Goal: Transaction & Acquisition: Obtain resource

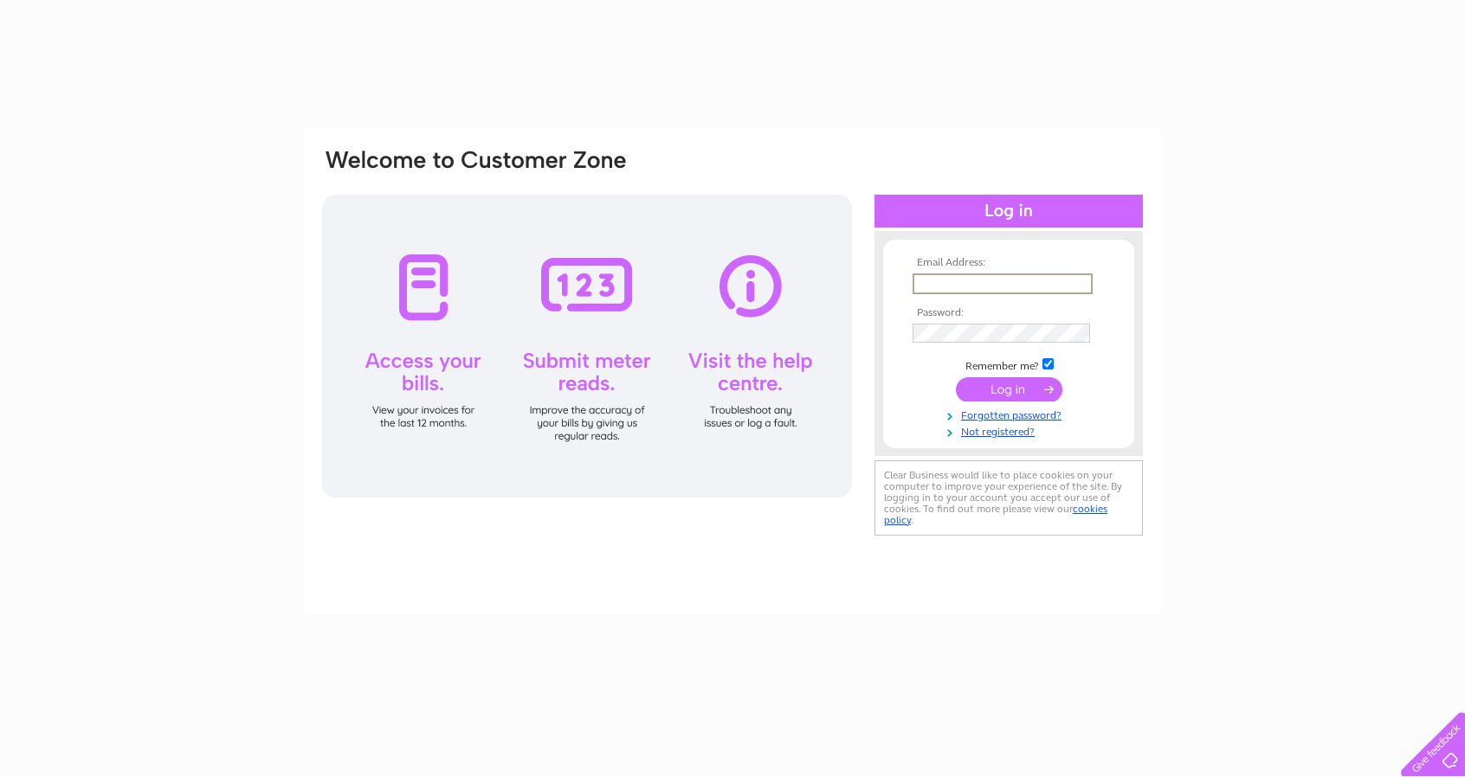
click at [940, 281] on input "text" at bounding box center [1002, 284] width 180 height 21
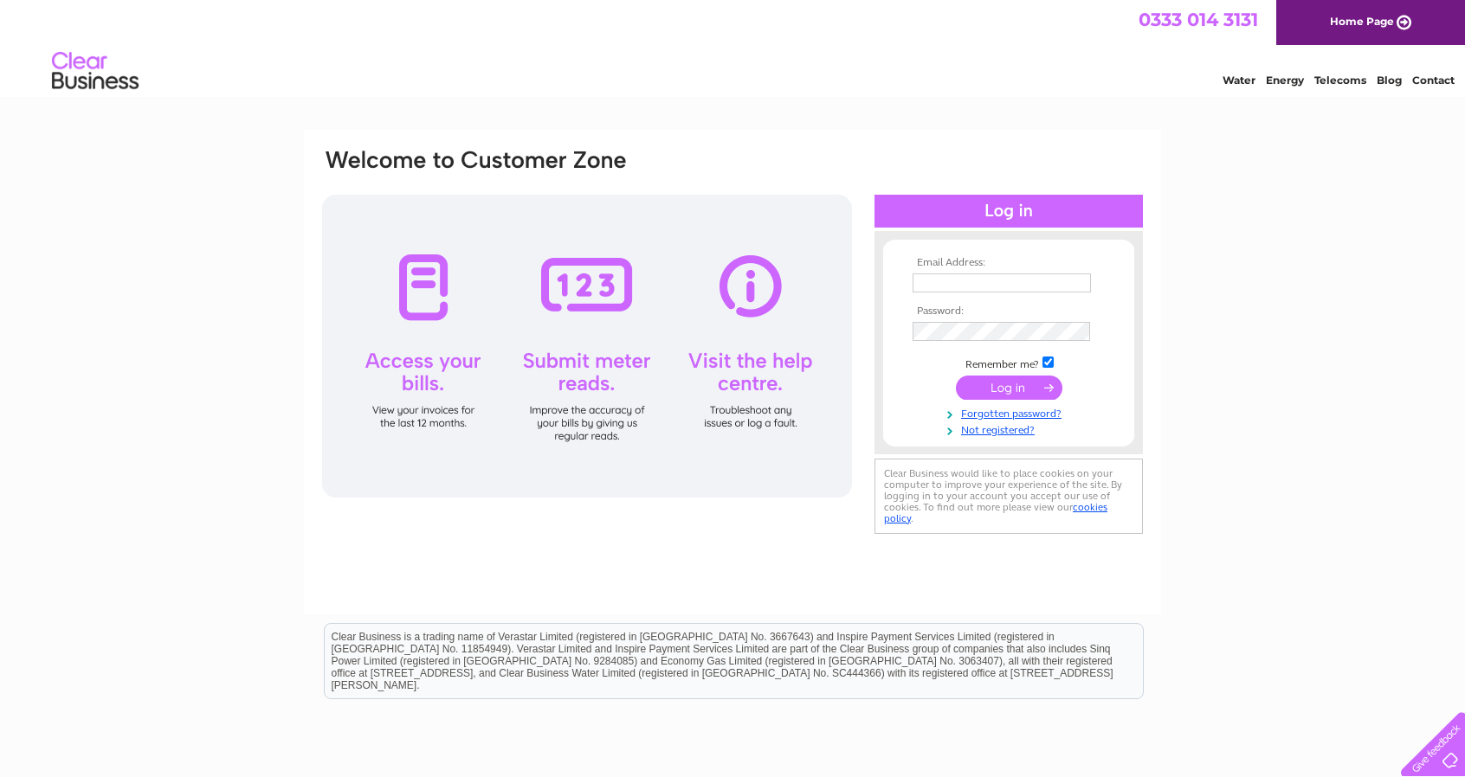
type input "[EMAIL_ADDRESS][DOMAIN_NAME]"
click at [1024, 394] on input "submit" at bounding box center [1009, 388] width 106 height 24
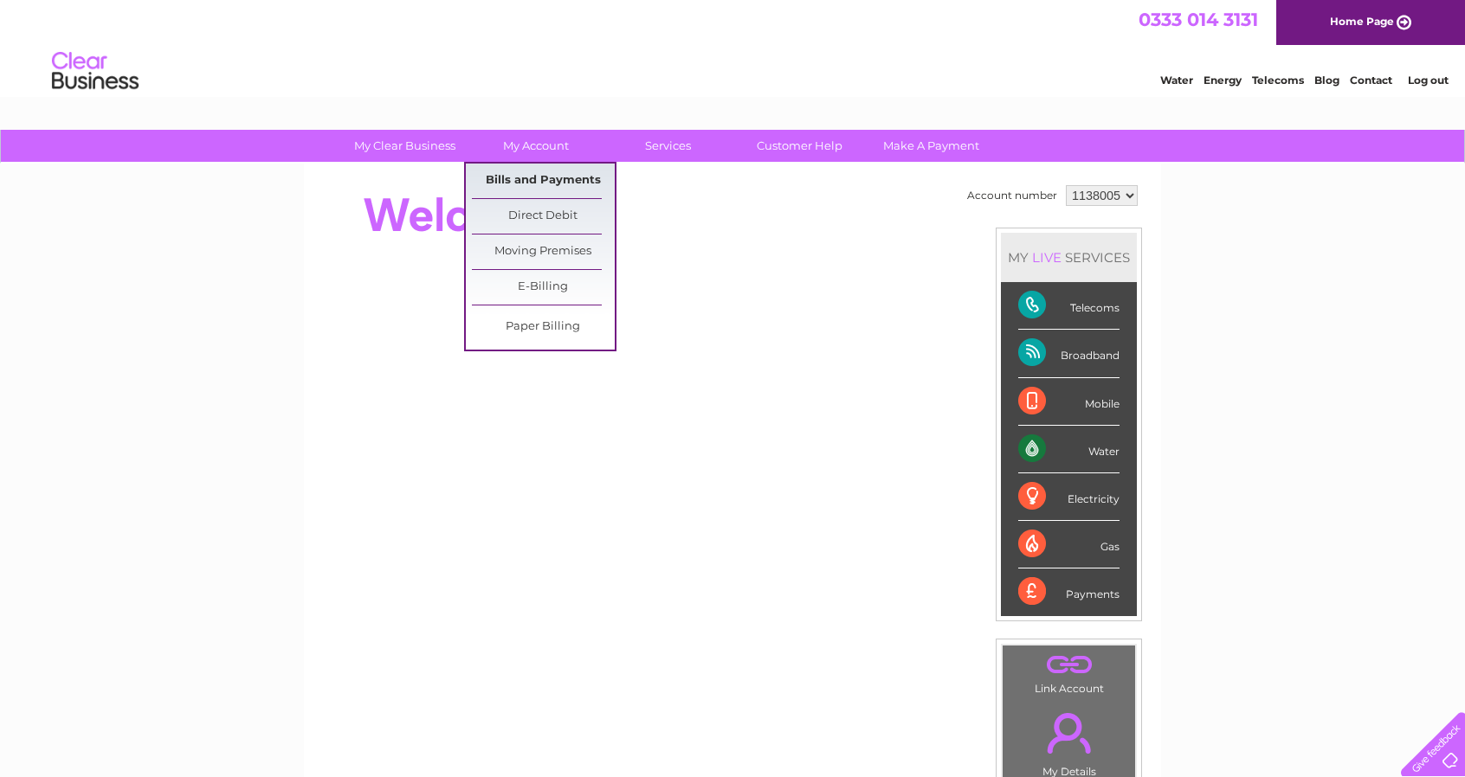
click at [563, 185] on link "Bills and Payments" at bounding box center [543, 181] width 143 height 35
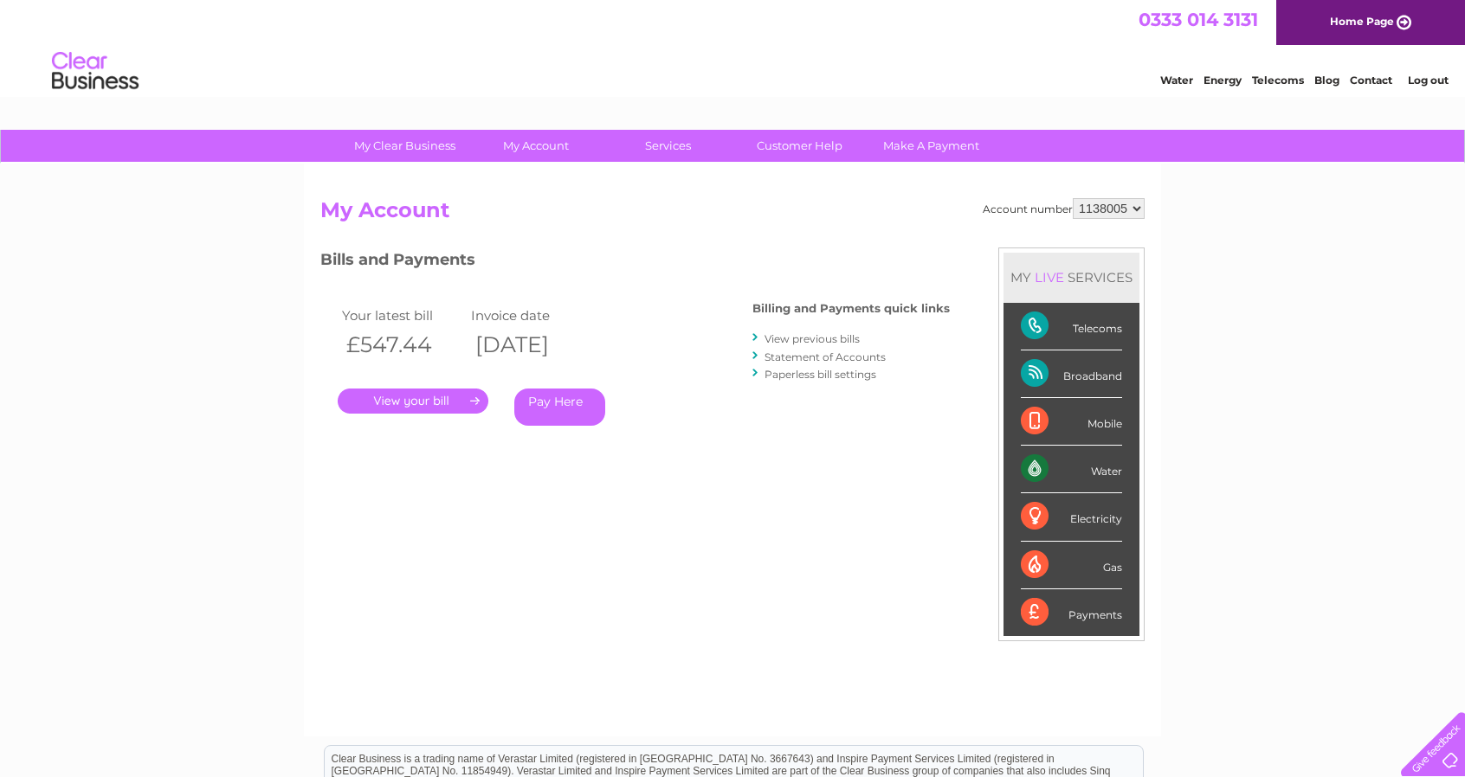
click at [462, 411] on link "." at bounding box center [413, 401] width 151 height 25
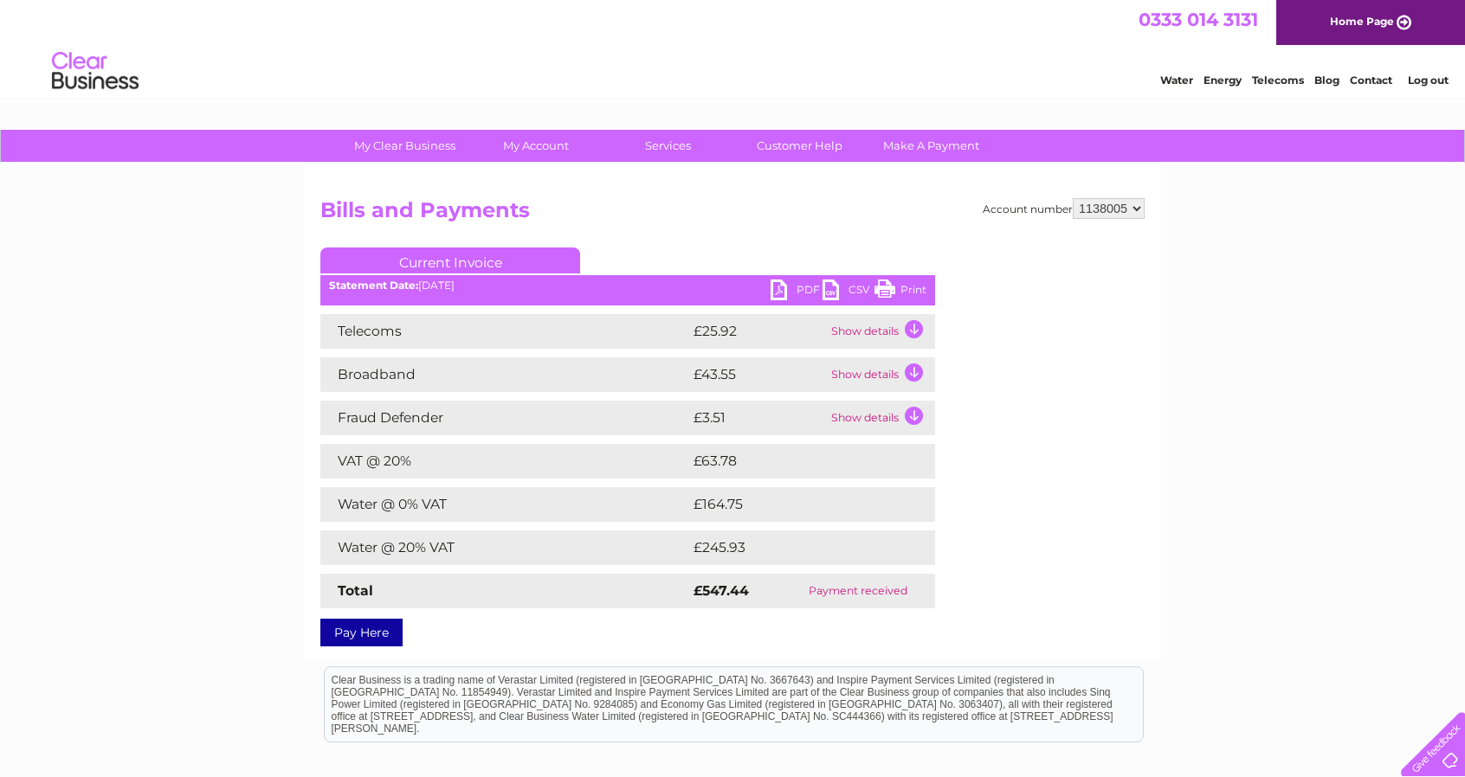
click at [464, 287] on div "Statement Date: 11/08/2025" at bounding box center [627, 286] width 615 height 12
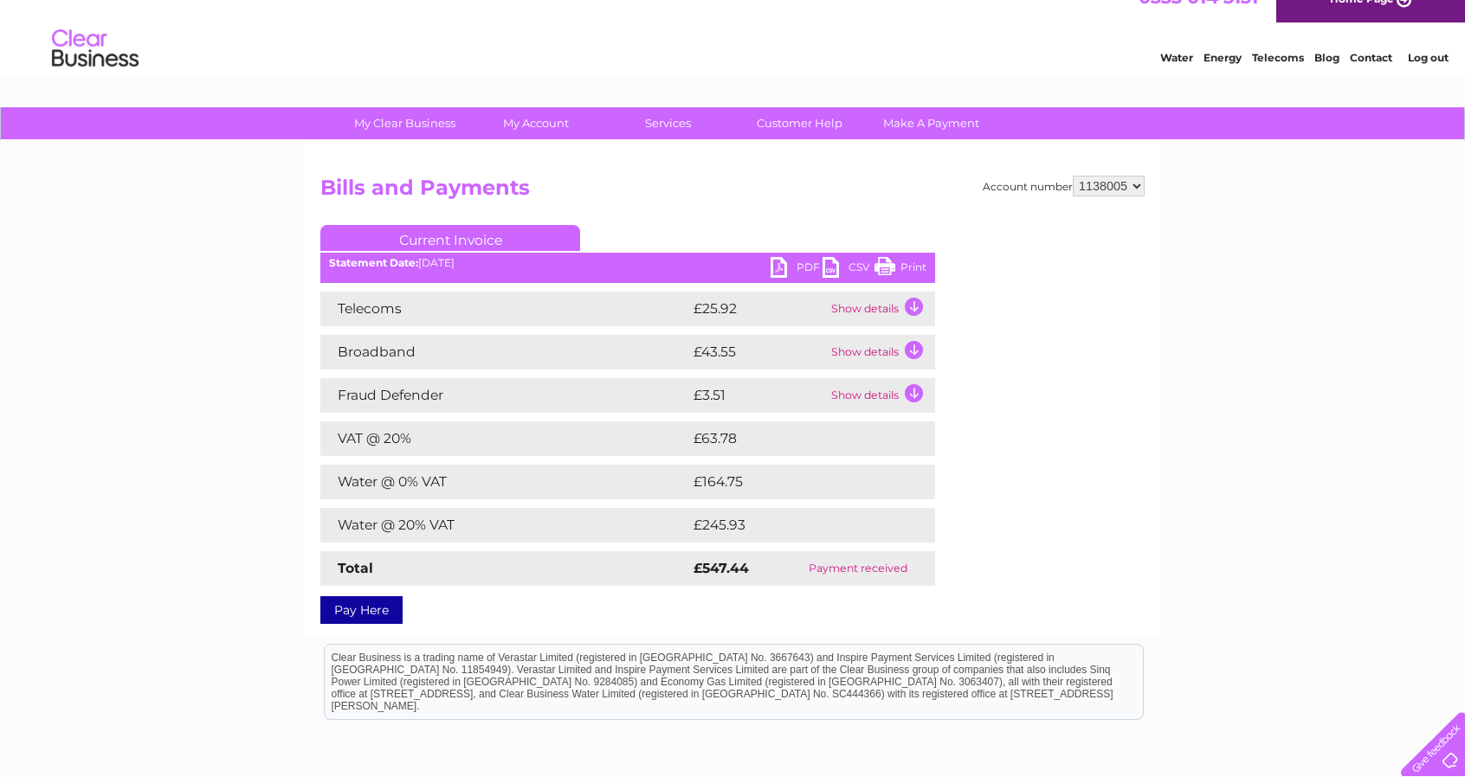
scroll to position [16, 0]
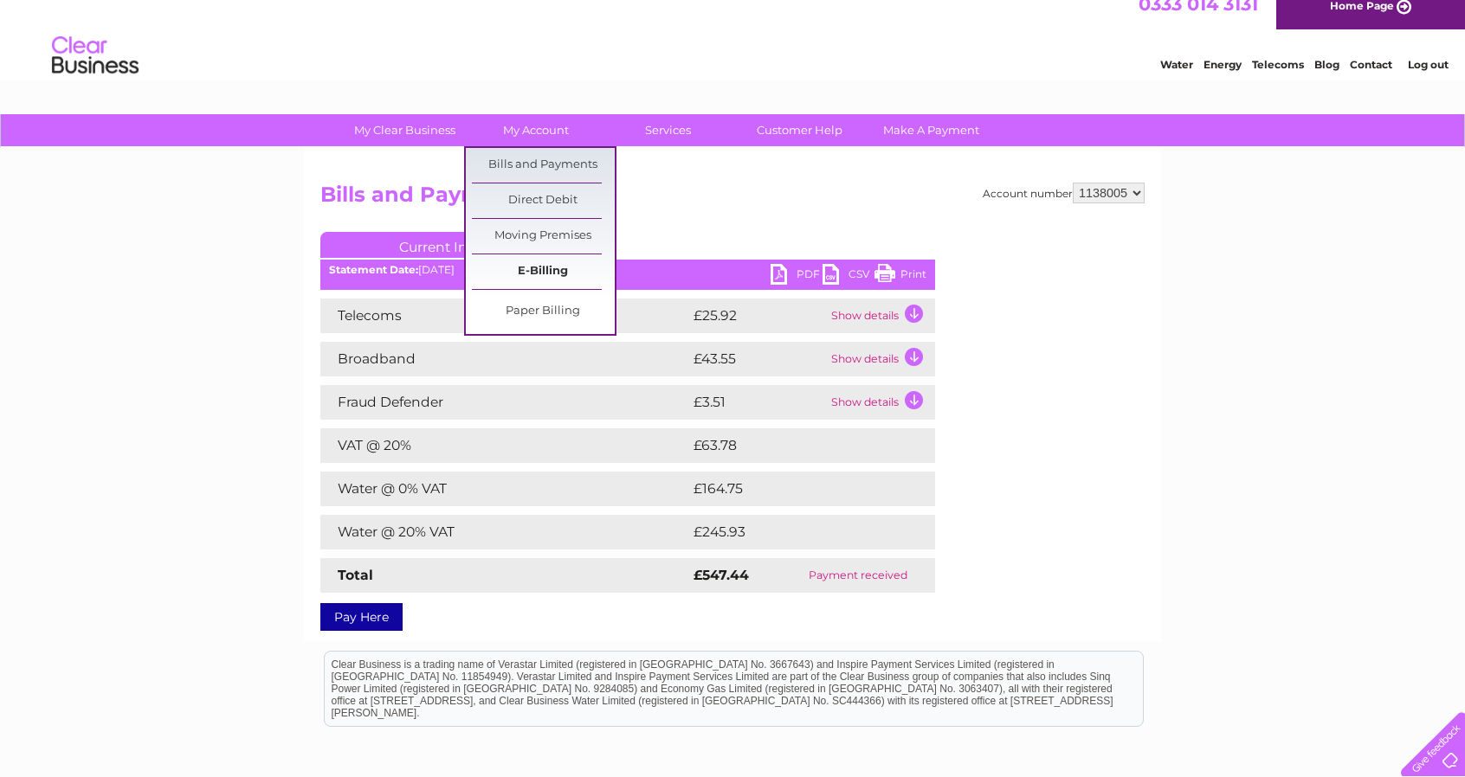
click at [544, 266] on link "E-Billing" at bounding box center [543, 271] width 143 height 35
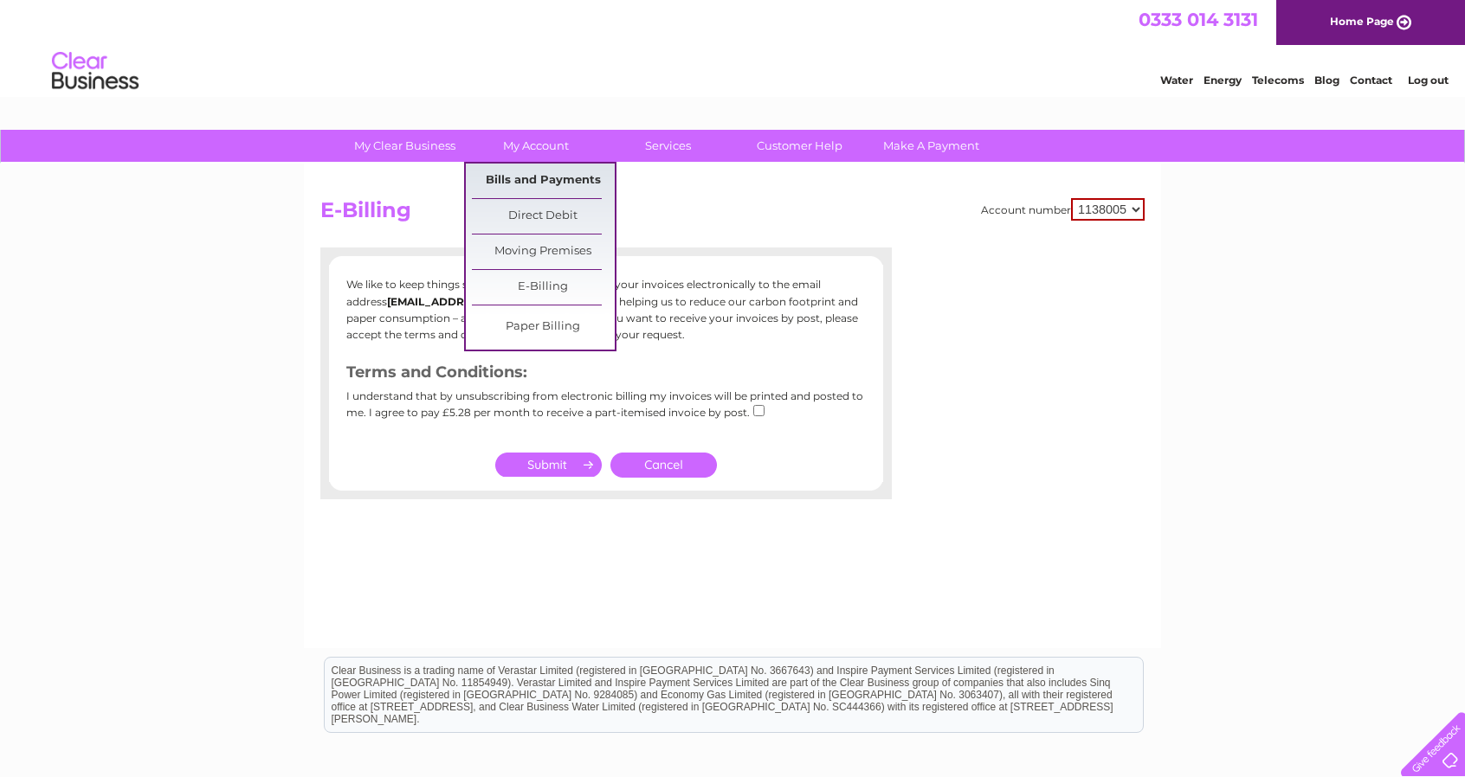
click at [550, 182] on link "Bills and Payments" at bounding box center [543, 181] width 143 height 35
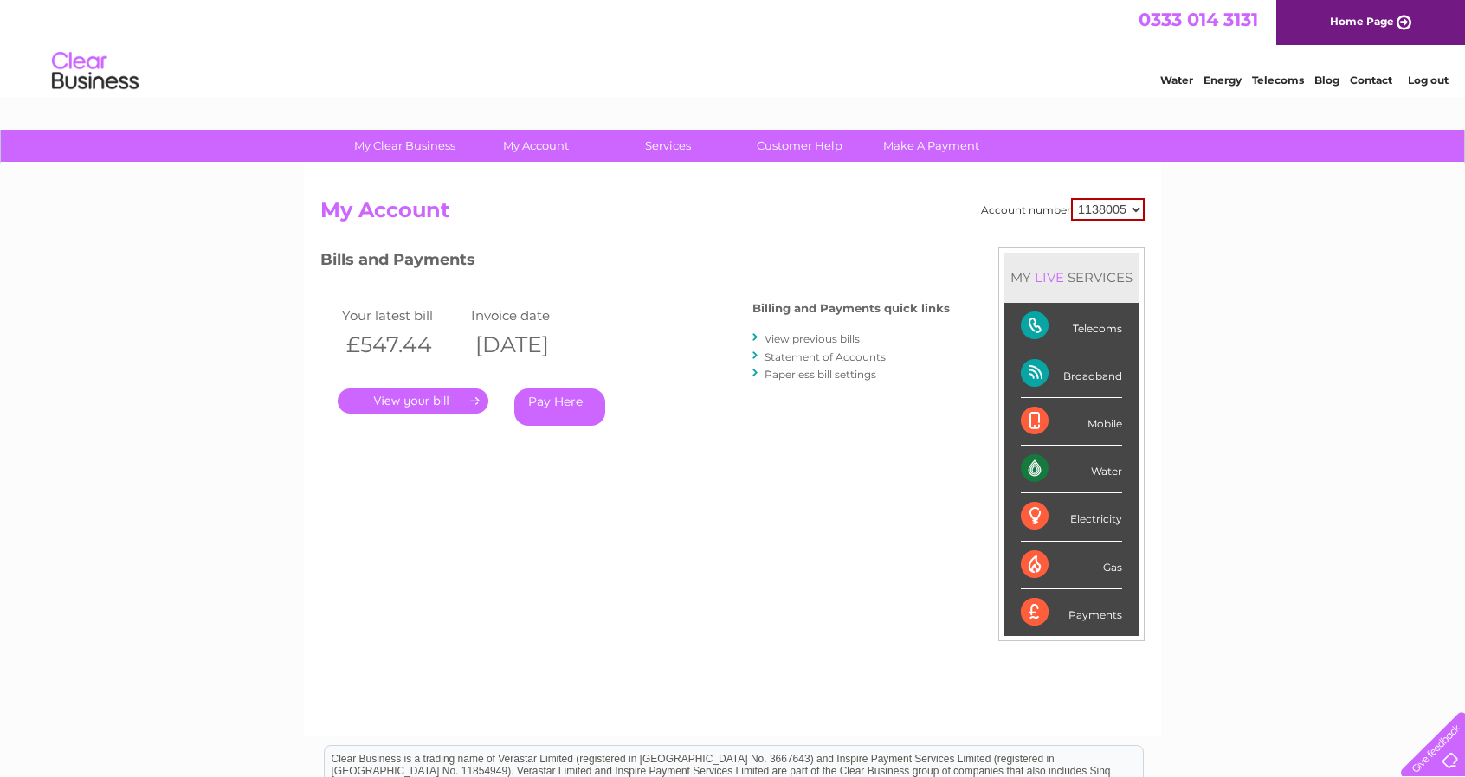
click at [555, 343] on th "[DATE]" at bounding box center [531, 344] width 129 height 35
click at [807, 341] on link "View previous bills" at bounding box center [811, 338] width 95 height 13
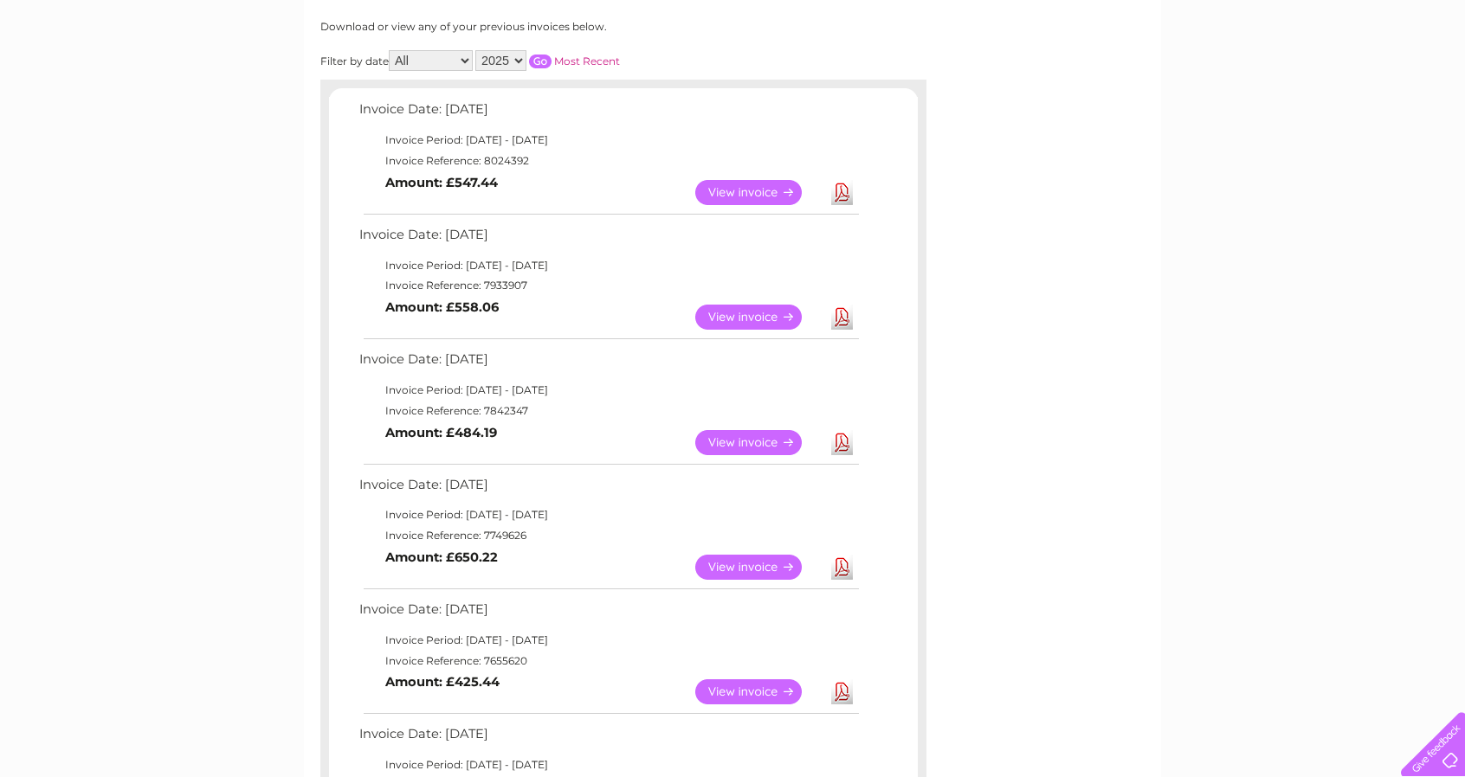
scroll to position [260, 0]
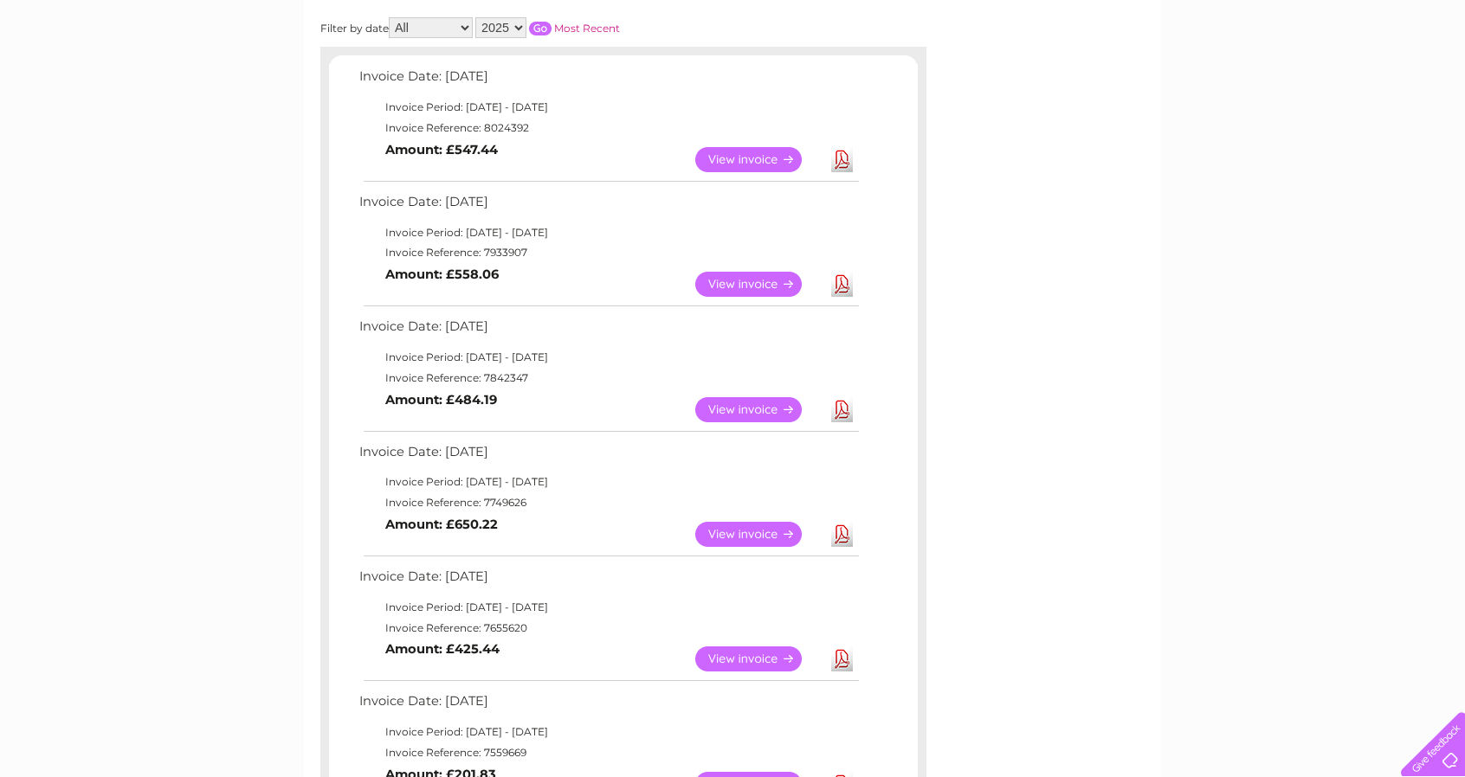
click at [843, 536] on link "Download" at bounding box center [842, 534] width 22 height 25
